Goal: Use online tool/utility: Utilize a website feature to perform a specific function

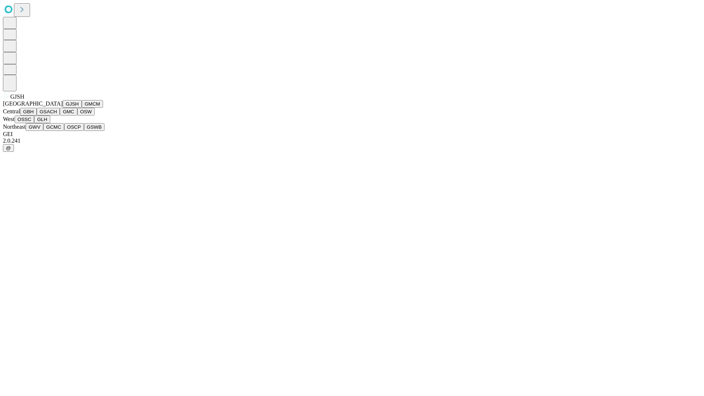
click at [63, 108] on button "GJSH" at bounding box center [72, 104] width 19 height 8
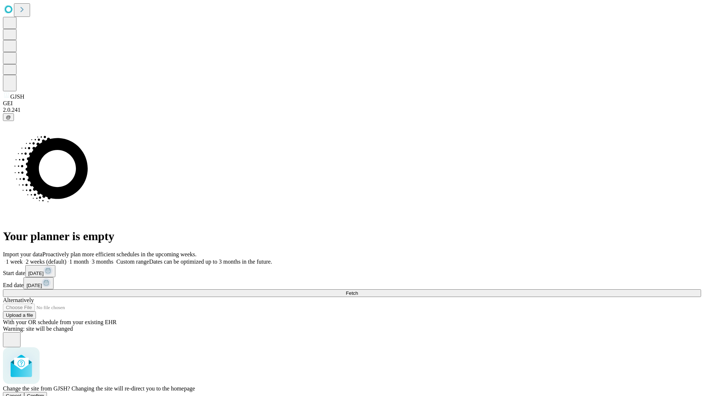
click at [44, 393] on span "Confirm" at bounding box center [35, 395] width 17 height 5
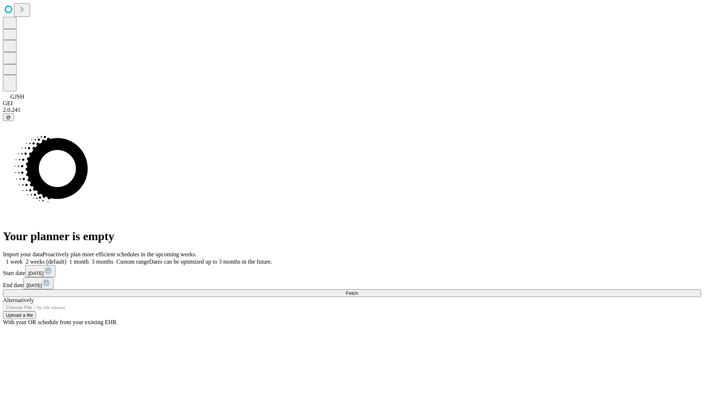
click at [89, 258] on label "1 month" at bounding box center [77, 261] width 22 height 6
click at [358, 290] on span "Fetch" at bounding box center [352, 292] width 12 height 5
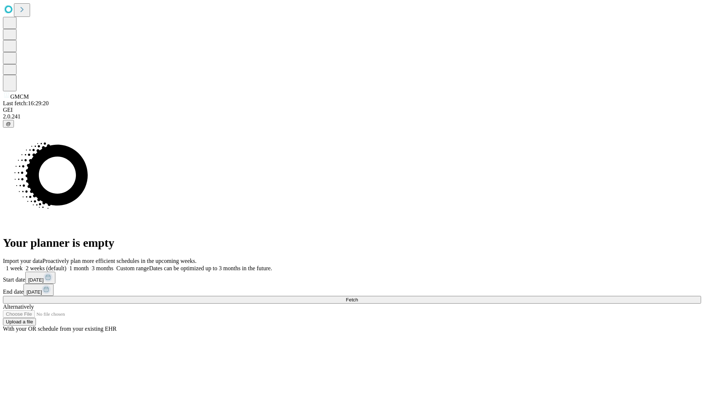
click at [89, 265] on label "1 month" at bounding box center [77, 268] width 22 height 6
click at [358, 297] on span "Fetch" at bounding box center [352, 299] width 12 height 5
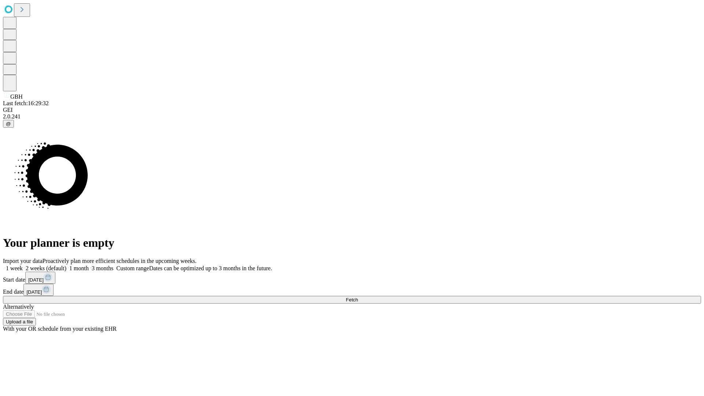
click at [89, 265] on label "1 month" at bounding box center [77, 268] width 22 height 6
click at [358, 297] on span "Fetch" at bounding box center [352, 299] width 12 height 5
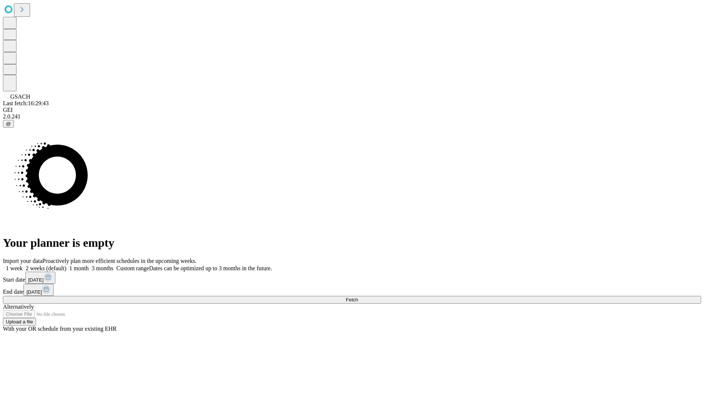
click at [358, 297] on span "Fetch" at bounding box center [352, 299] width 12 height 5
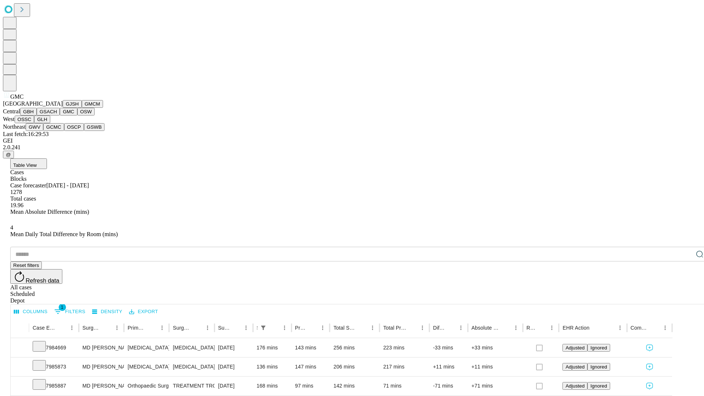
click at [77, 115] on button "OSW" at bounding box center [86, 112] width 18 height 8
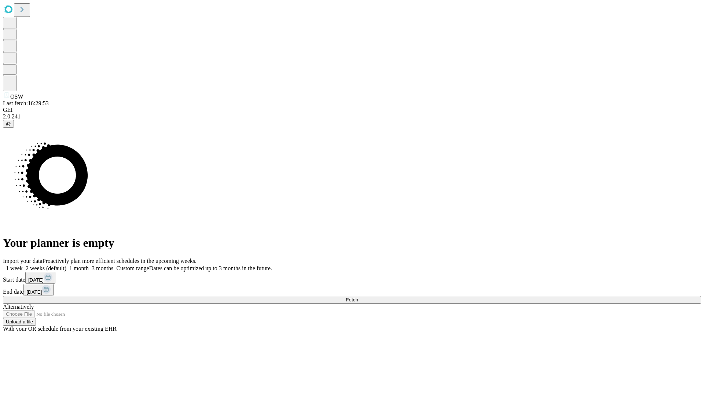
click at [89, 265] on label "1 month" at bounding box center [77, 268] width 22 height 6
click at [358, 297] on span "Fetch" at bounding box center [352, 299] width 12 height 5
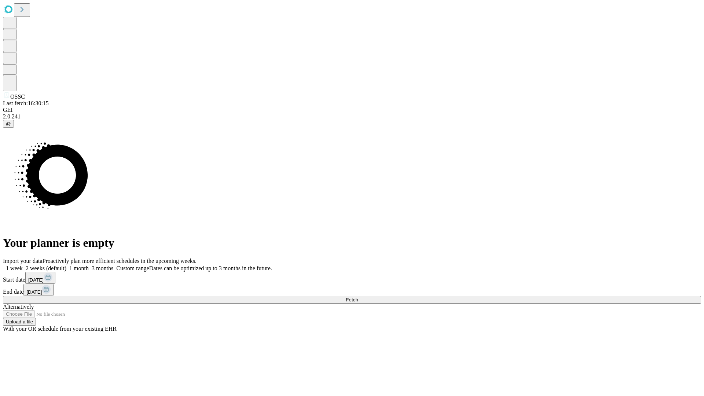
click at [89, 265] on label "1 month" at bounding box center [77, 268] width 22 height 6
click at [358, 297] on span "Fetch" at bounding box center [352, 299] width 12 height 5
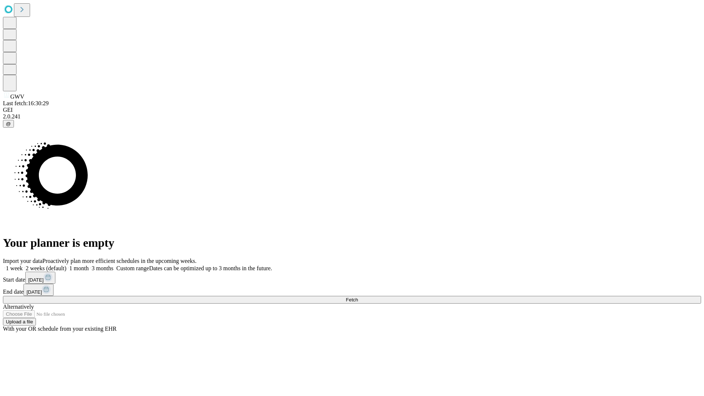
click at [358, 297] on span "Fetch" at bounding box center [352, 299] width 12 height 5
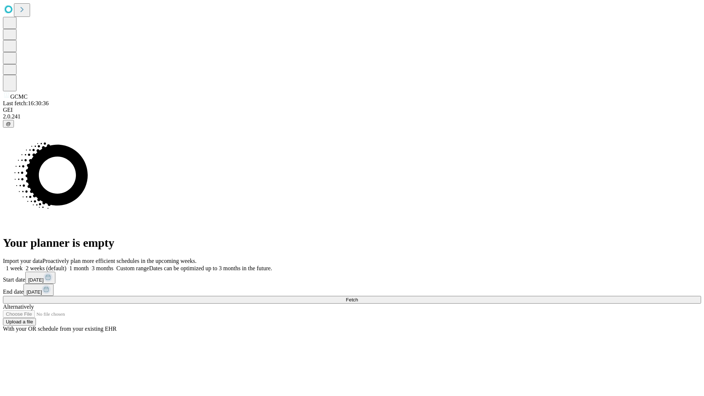
click at [89, 265] on label "1 month" at bounding box center [77, 268] width 22 height 6
click at [358, 297] on span "Fetch" at bounding box center [352, 299] width 12 height 5
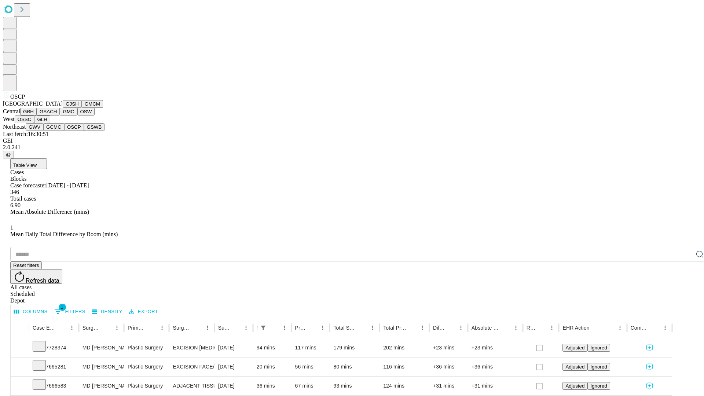
click at [84, 131] on button "GSWB" at bounding box center [94, 127] width 21 height 8
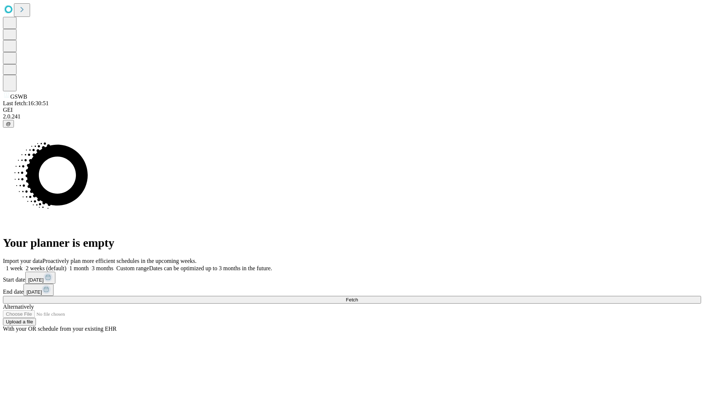
click at [89, 265] on label "1 month" at bounding box center [77, 268] width 22 height 6
click at [358, 297] on span "Fetch" at bounding box center [352, 299] width 12 height 5
